Goal: Information Seeking & Learning: Understand process/instructions

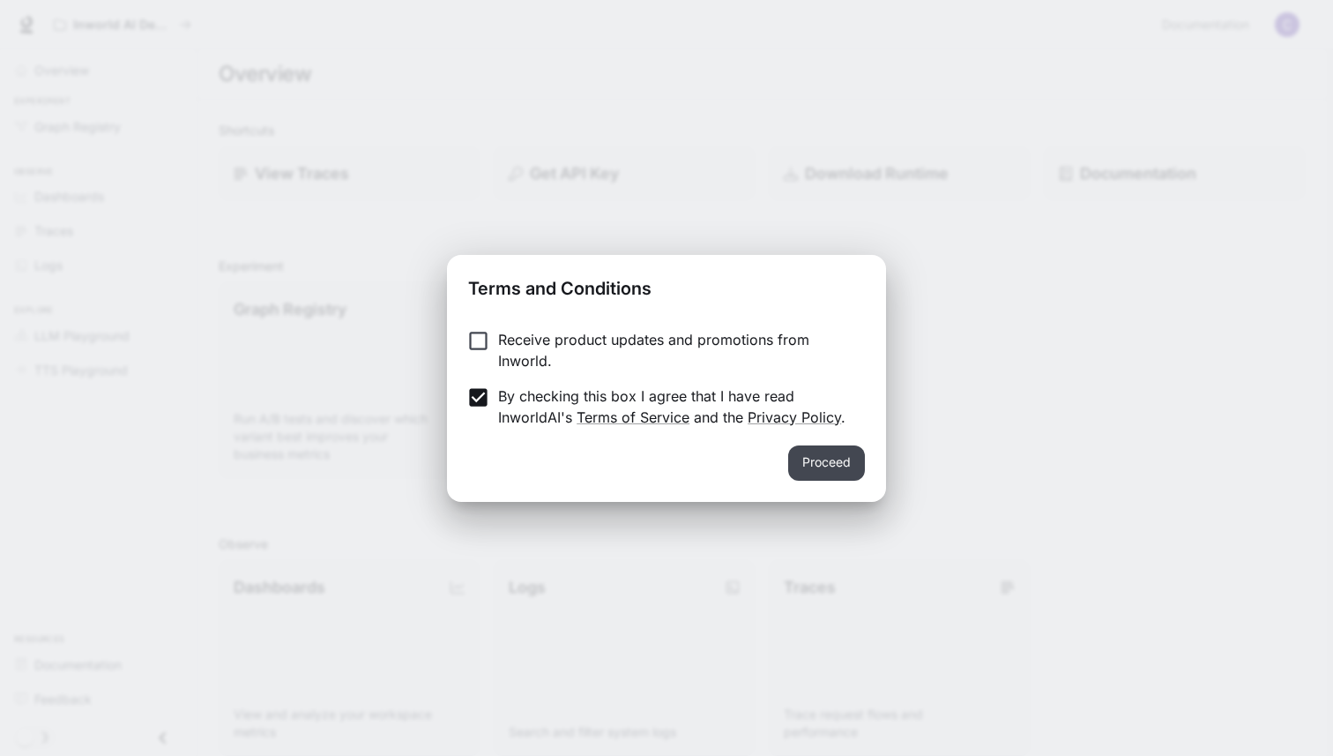
click at [811, 465] on button "Proceed" at bounding box center [826, 462] width 77 height 35
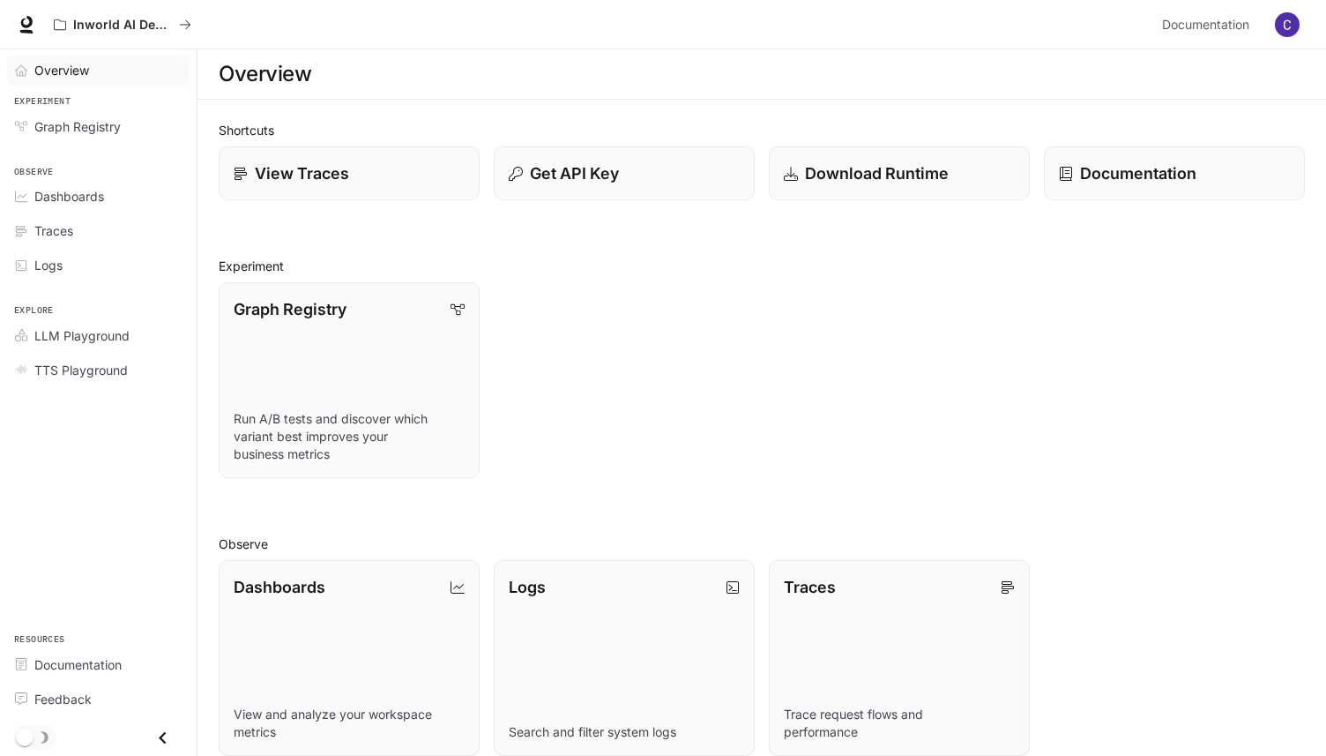
click at [56, 63] on span "Overview" at bounding box center [61, 70] width 55 height 19
click at [1127, 175] on p "Documentation" at bounding box center [1137, 173] width 117 height 24
click at [644, 164] on div "Get API Key" at bounding box center [625, 173] width 234 height 24
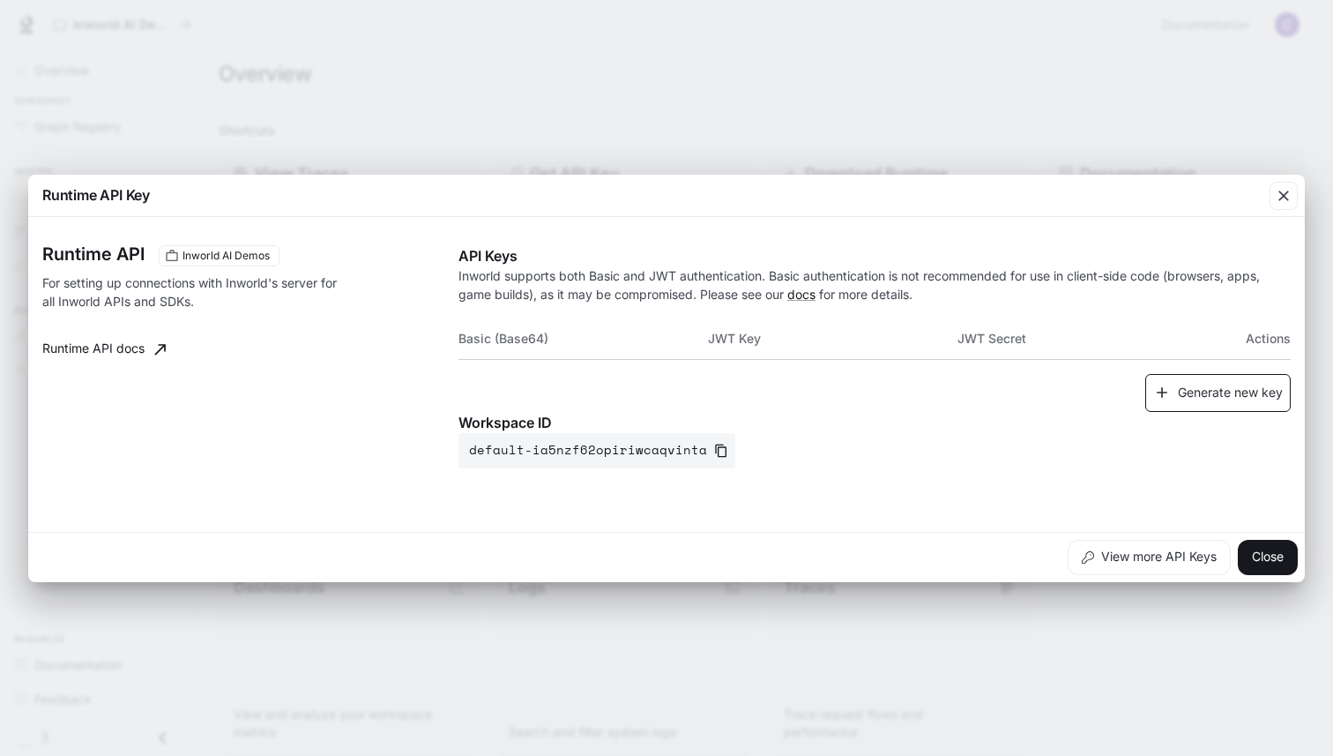
click at [1216, 397] on button "Generate new key" at bounding box center [1217, 393] width 145 height 38
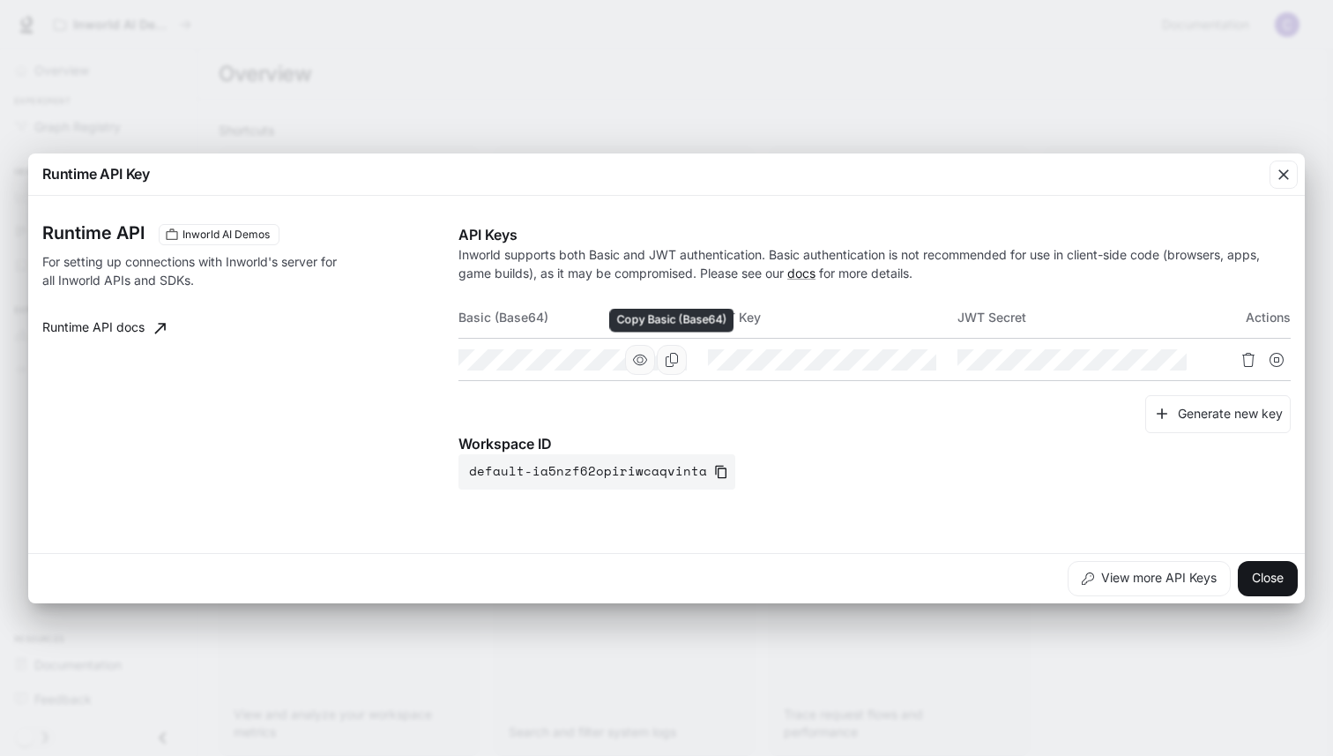
click at [677, 363] on icon "Copy Basic (Base64)" at bounding box center [672, 360] width 14 height 14
click at [673, 361] on icon "Copy Basic (Base64)" at bounding box center [672, 360] width 12 height 14
click at [674, 357] on icon "Copy Basic (Base64)" at bounding box center [672, 360] width 14 height 14
